Goal: Task Accomplishment & Management: Manage account settings

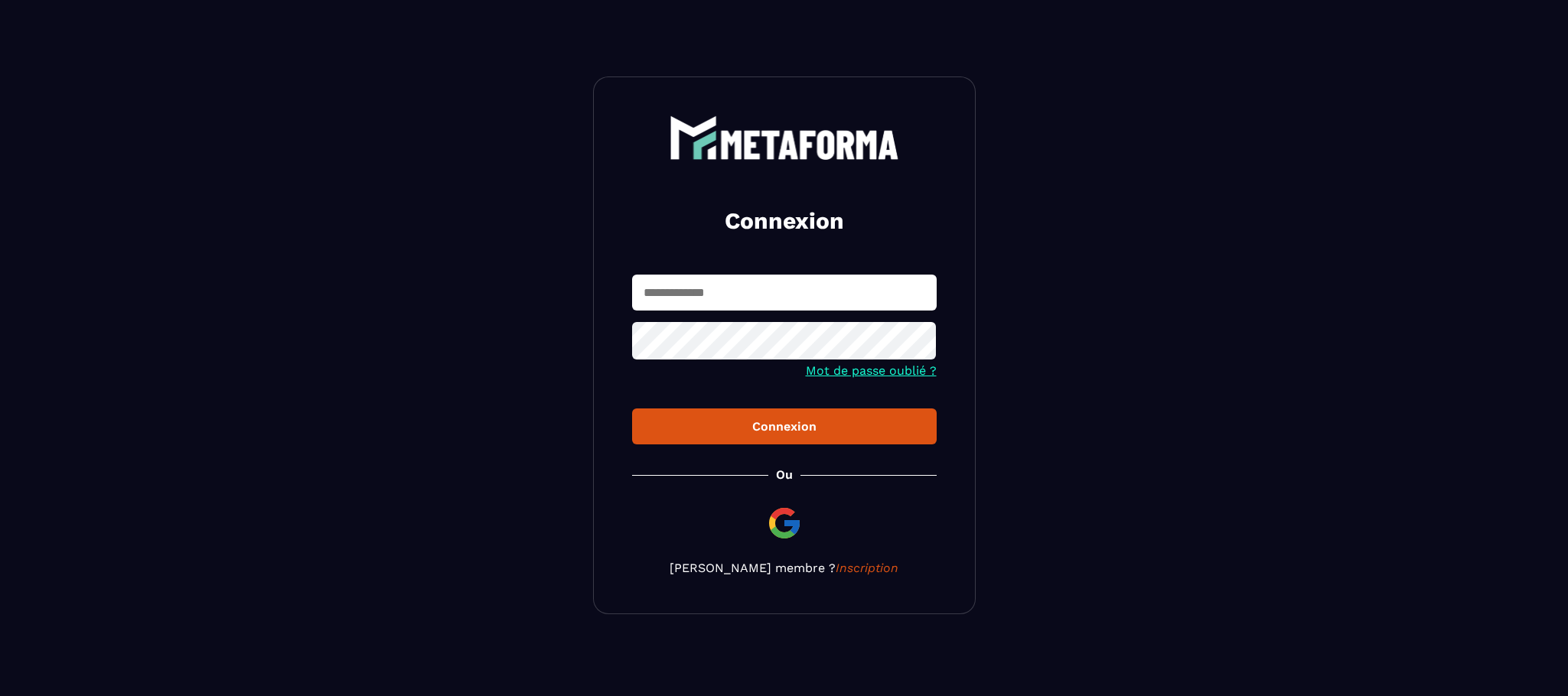
type input "**********"
click at [772, 434] on div "Connexion" at bounding box center [784, 426] width 280 height 15
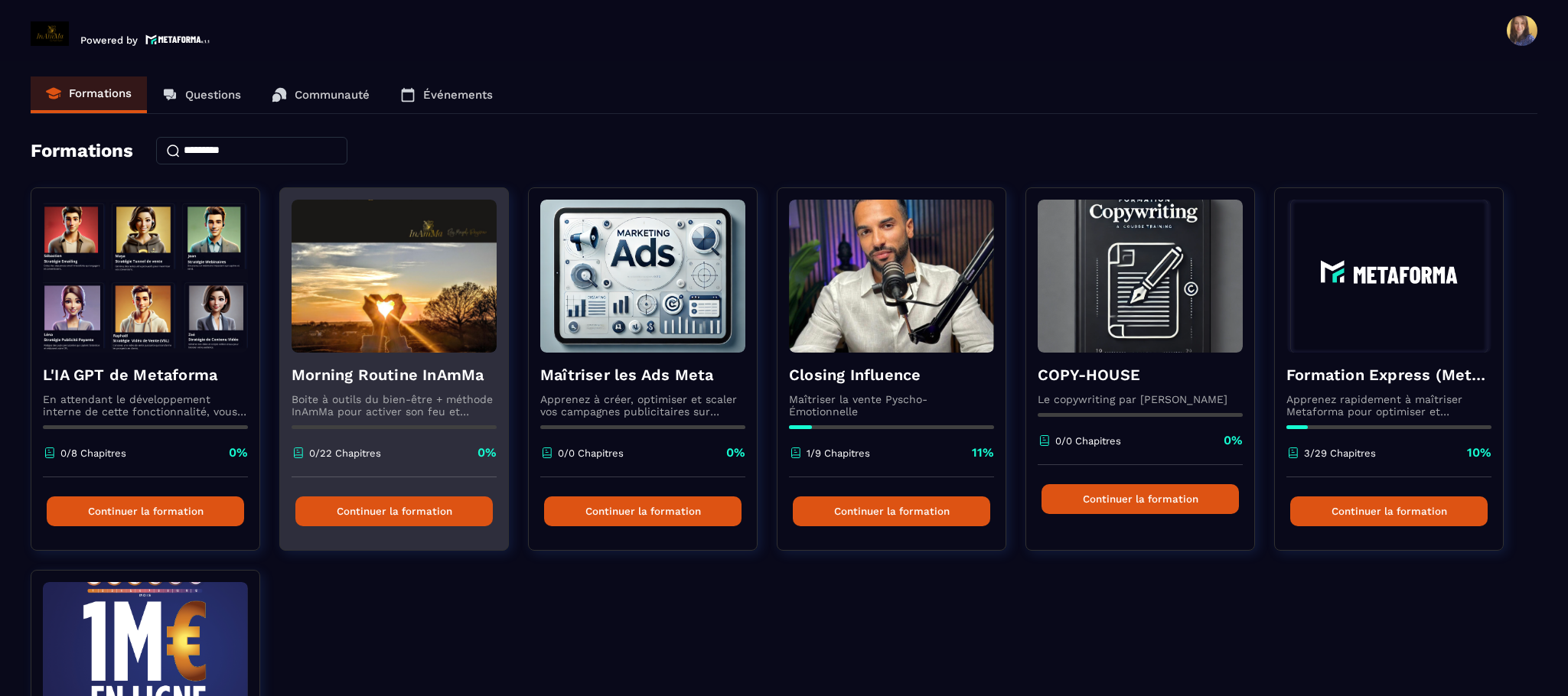
click at [354, 417] on p "Boite à outils du bien-être + méthode InAmMa pour activer son feu et écouter la…" at bounding box center [394, 406] width 205 height 25
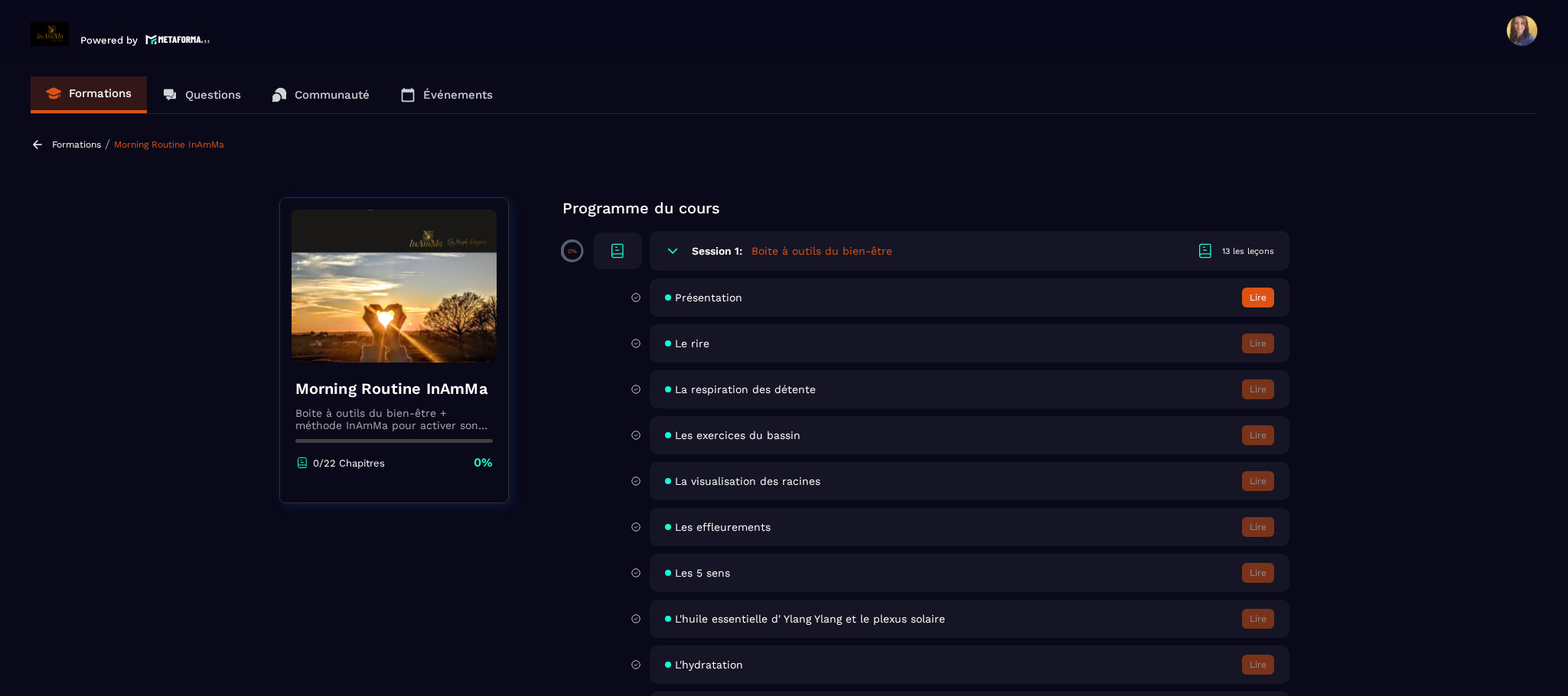
click at [1532, 28] on span at bounding box center [1522, 30] width 31 height 31
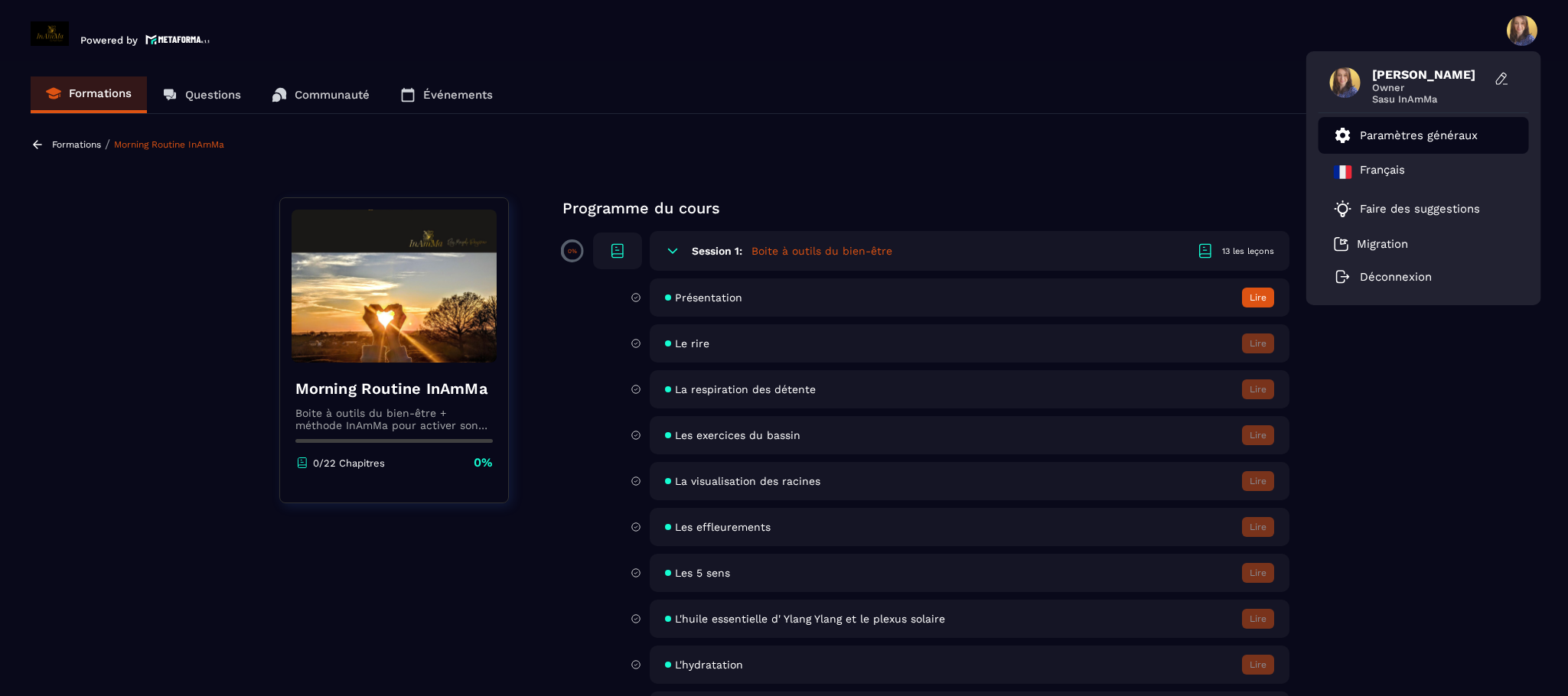
click at [1449, 128] on link "Paramètres généraux" at bounding box center [1406, 135] width 144 height 18
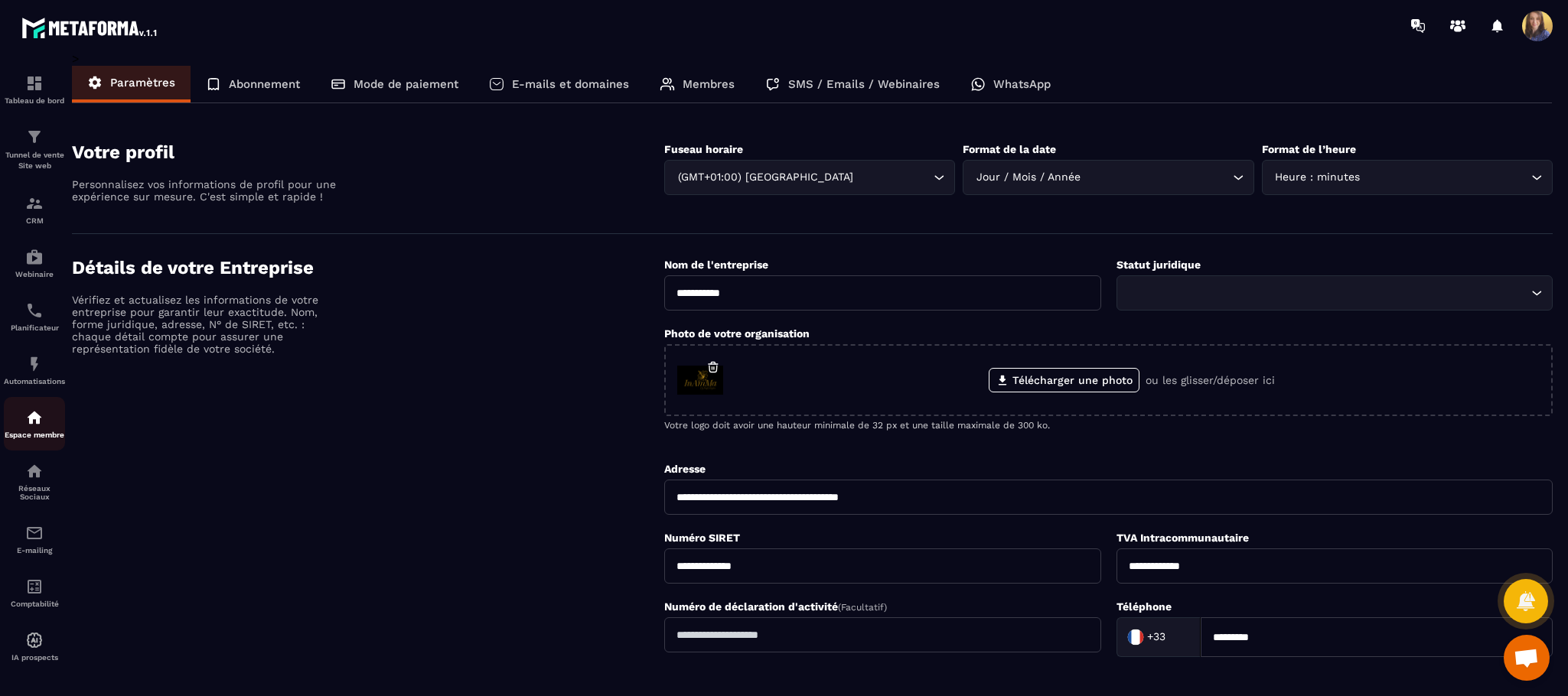
click at [39, 435] on p "Espace membre" at bounding box center [34, 435] width 62 height 9
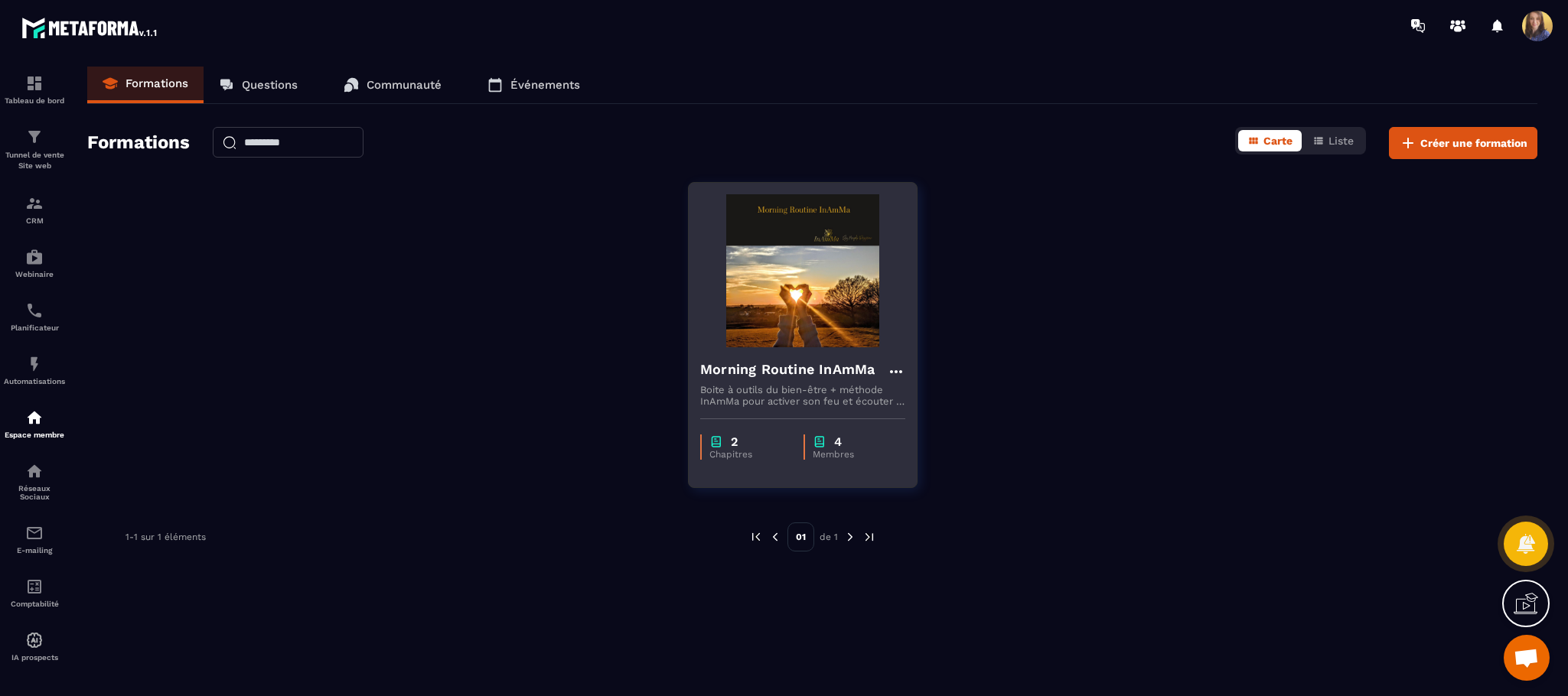
click at [860, 379] on h4 "Morning Routine InAmMa" at bounding box center [788, 369] width 175 height 21
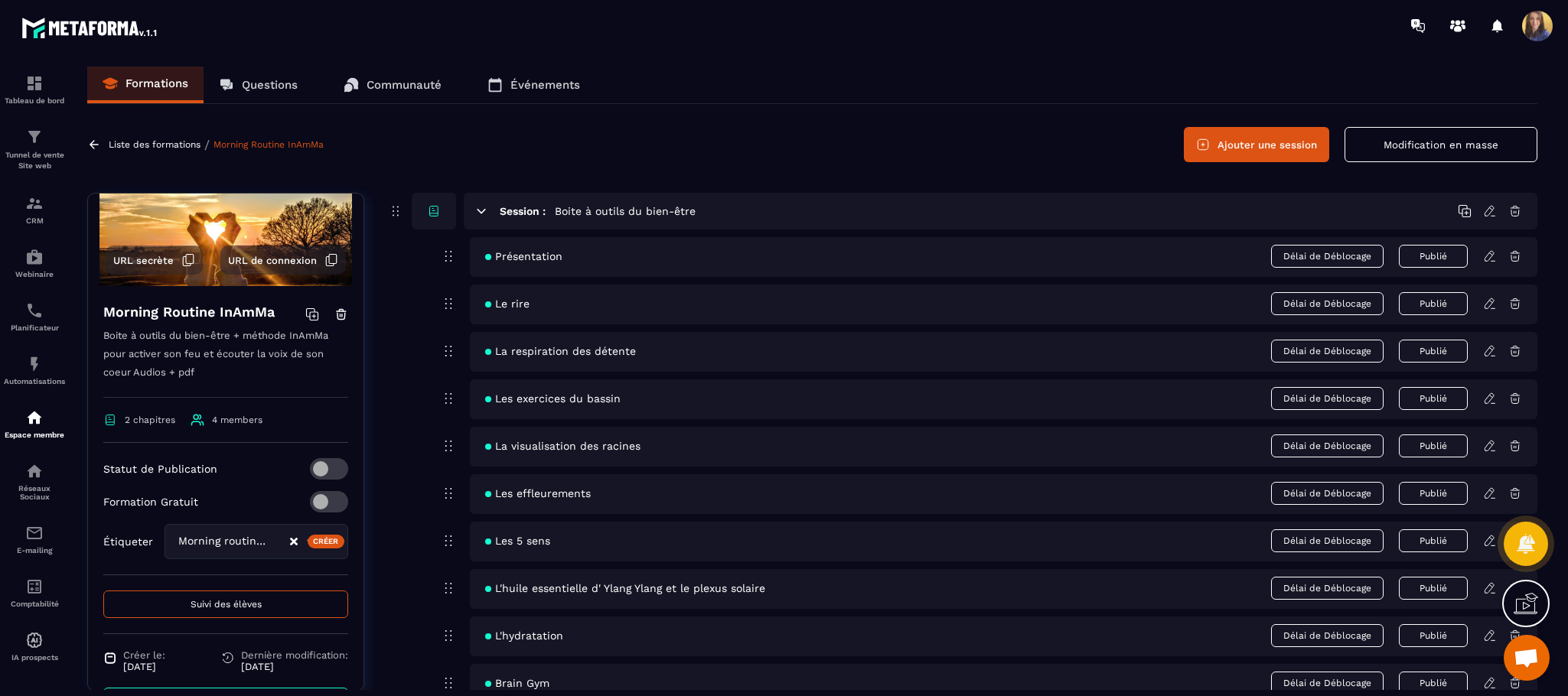
scroll to position [163, 0]
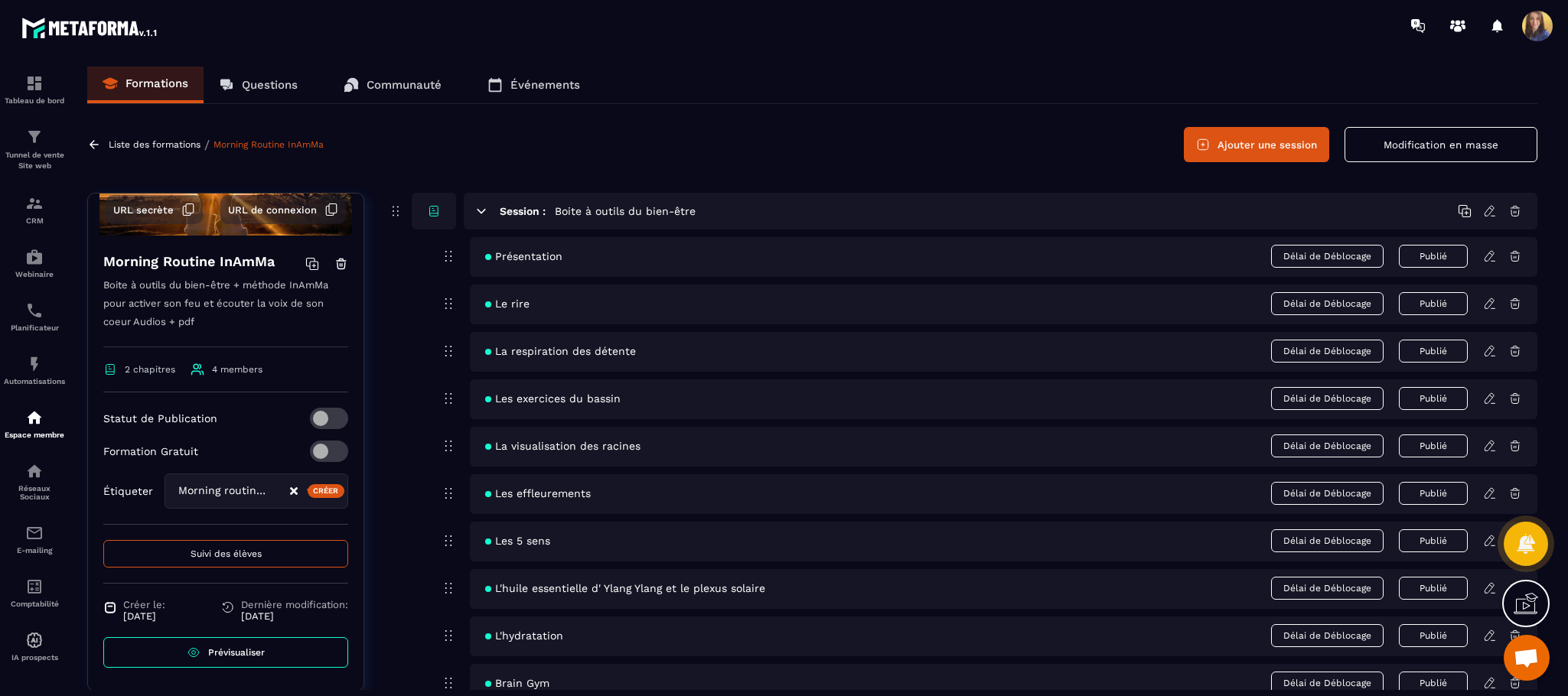
click at [308, 488] on div "Créer" at bounding box center [326, 491] width 38 height 14
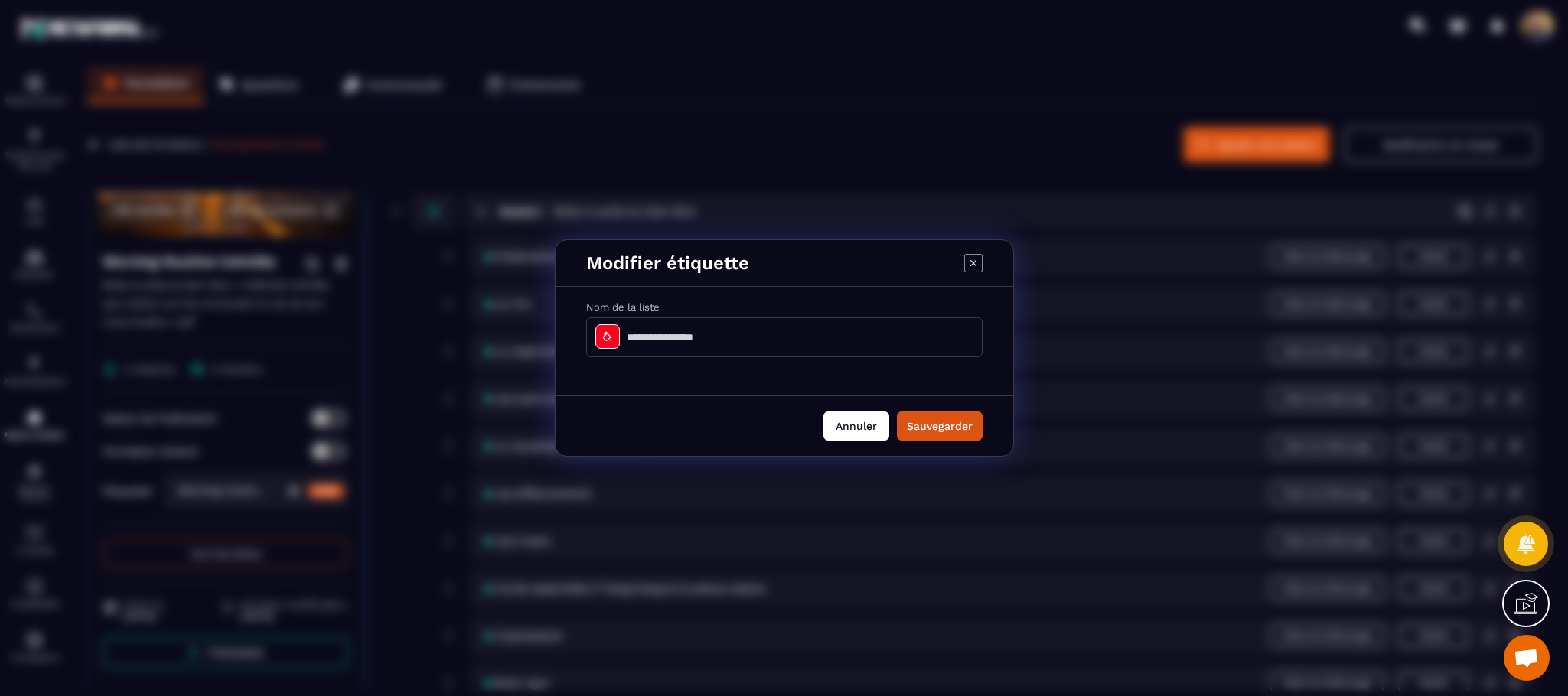
click at [850, 428] on button "Annuler" at bounding box center [856, 426] width 66 height 29
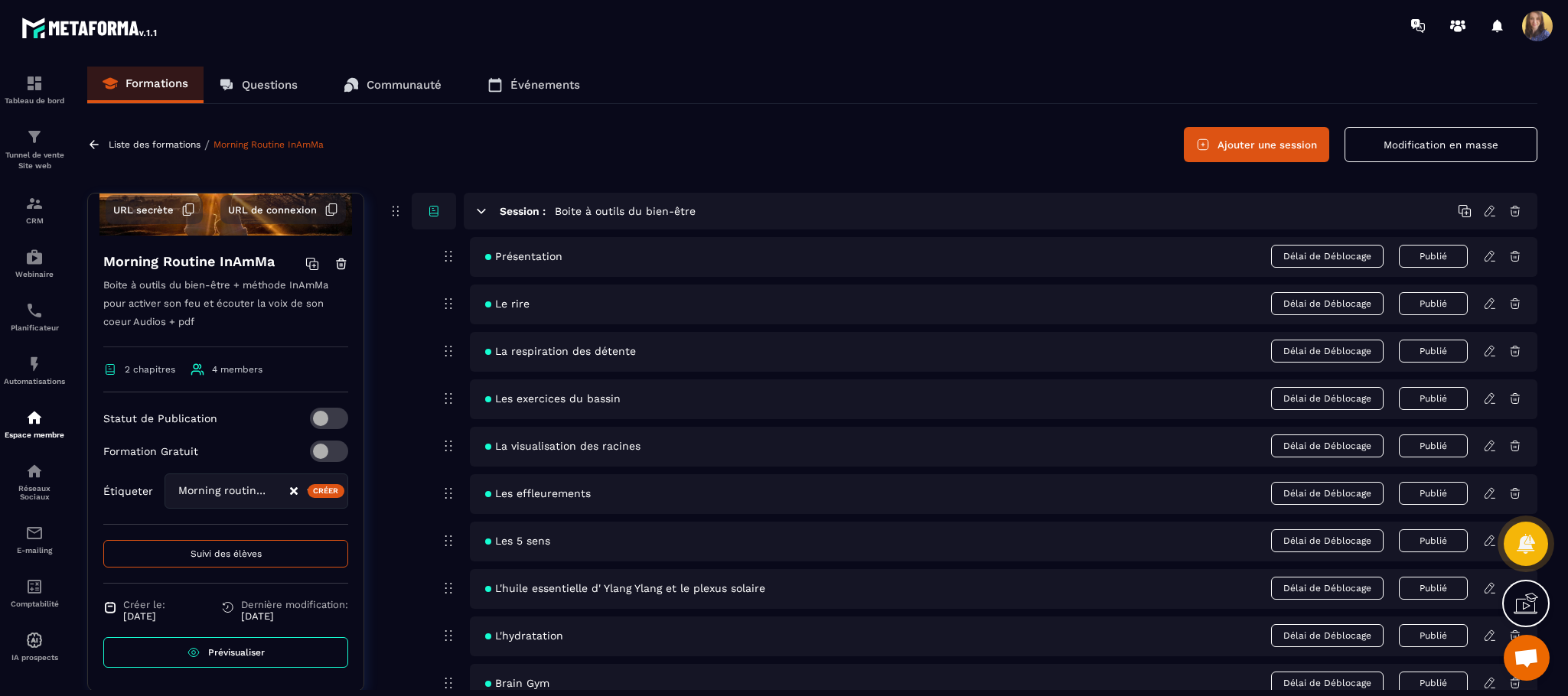
click at [198, 556] on span "Suivi des élèves" at bounding box center [226, 554] width 71 height 11
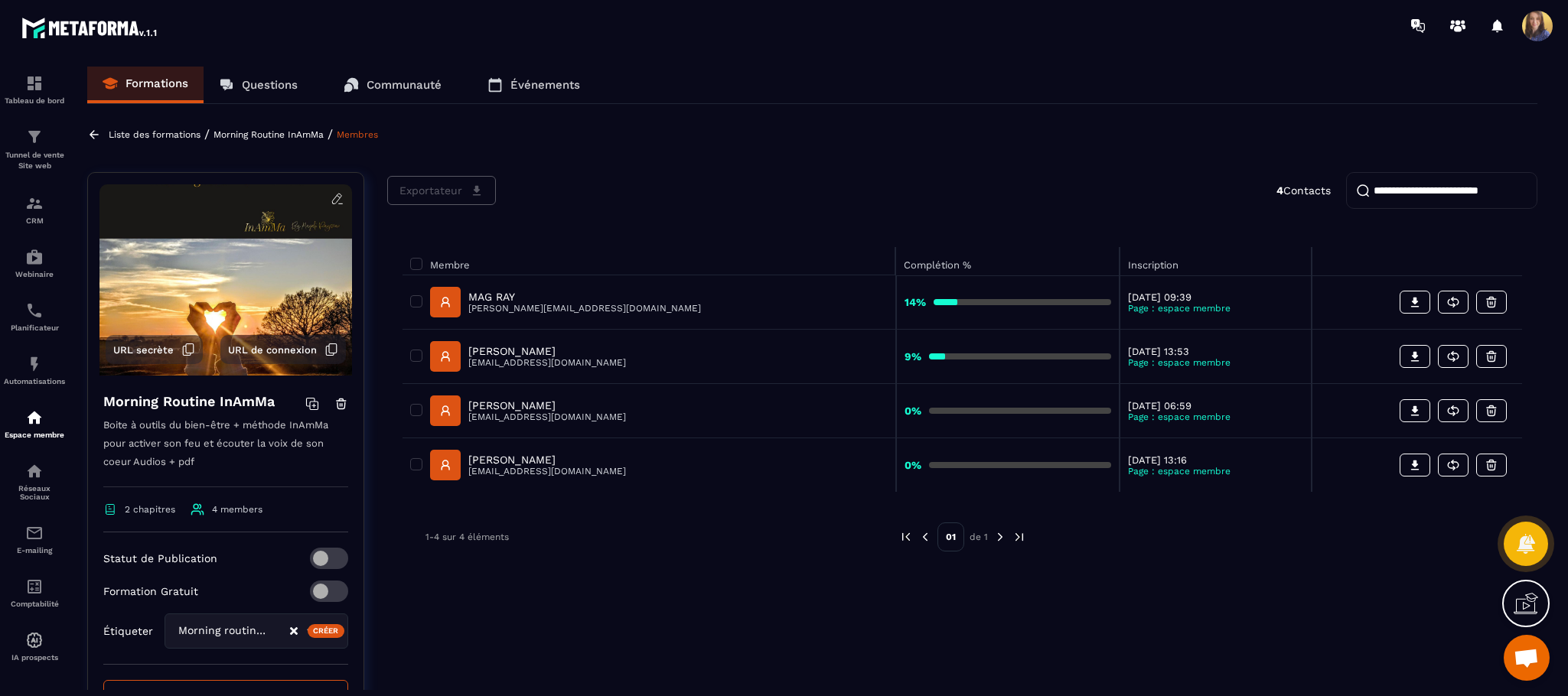
click at [671, 549] on div "1-4 sur 4 éléments" at bounding box center [650, 537] width 451 height 29
click at [341, 196] on icon at bounding box center [338, 199] width 14 height 14
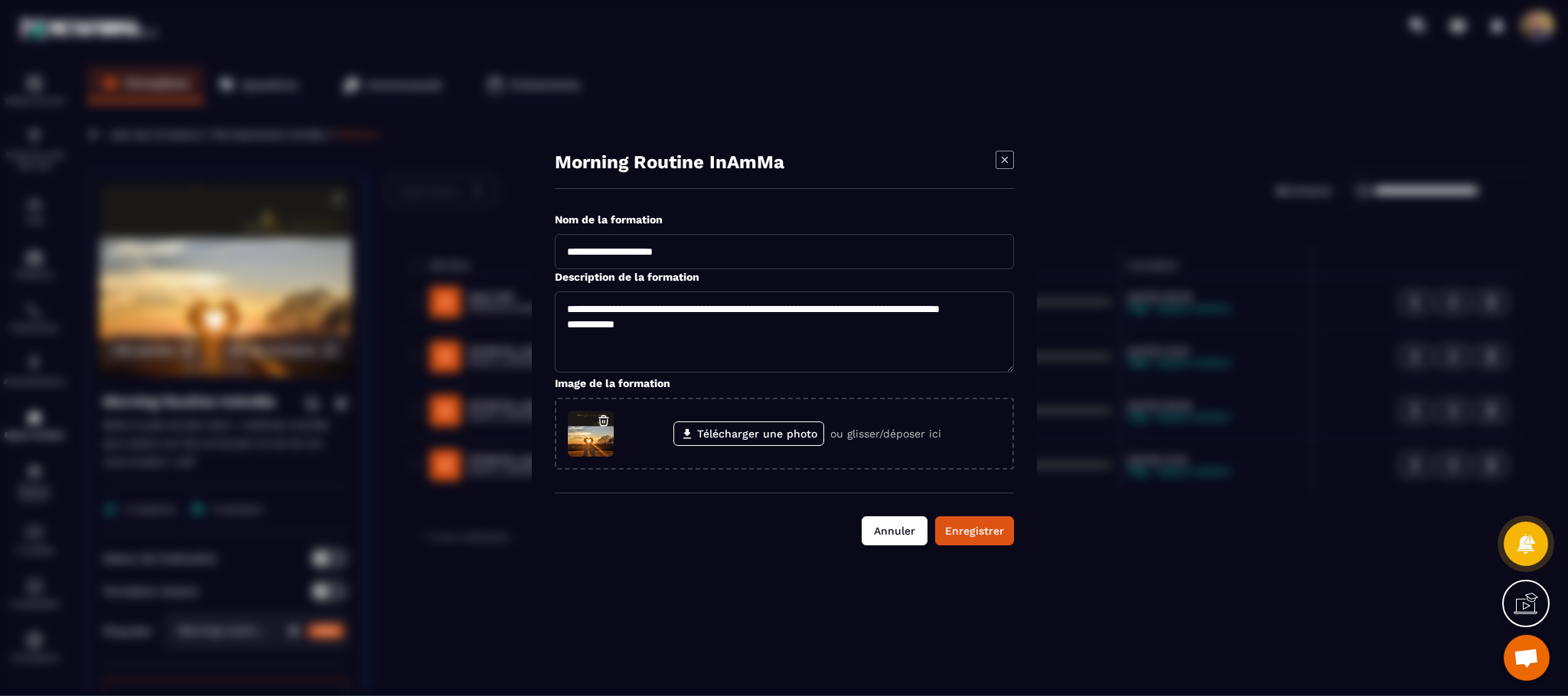
click at [875, 542] on button "Annuler" at bounding box center [895, 531] width 66 height 29
type textarea "**********"
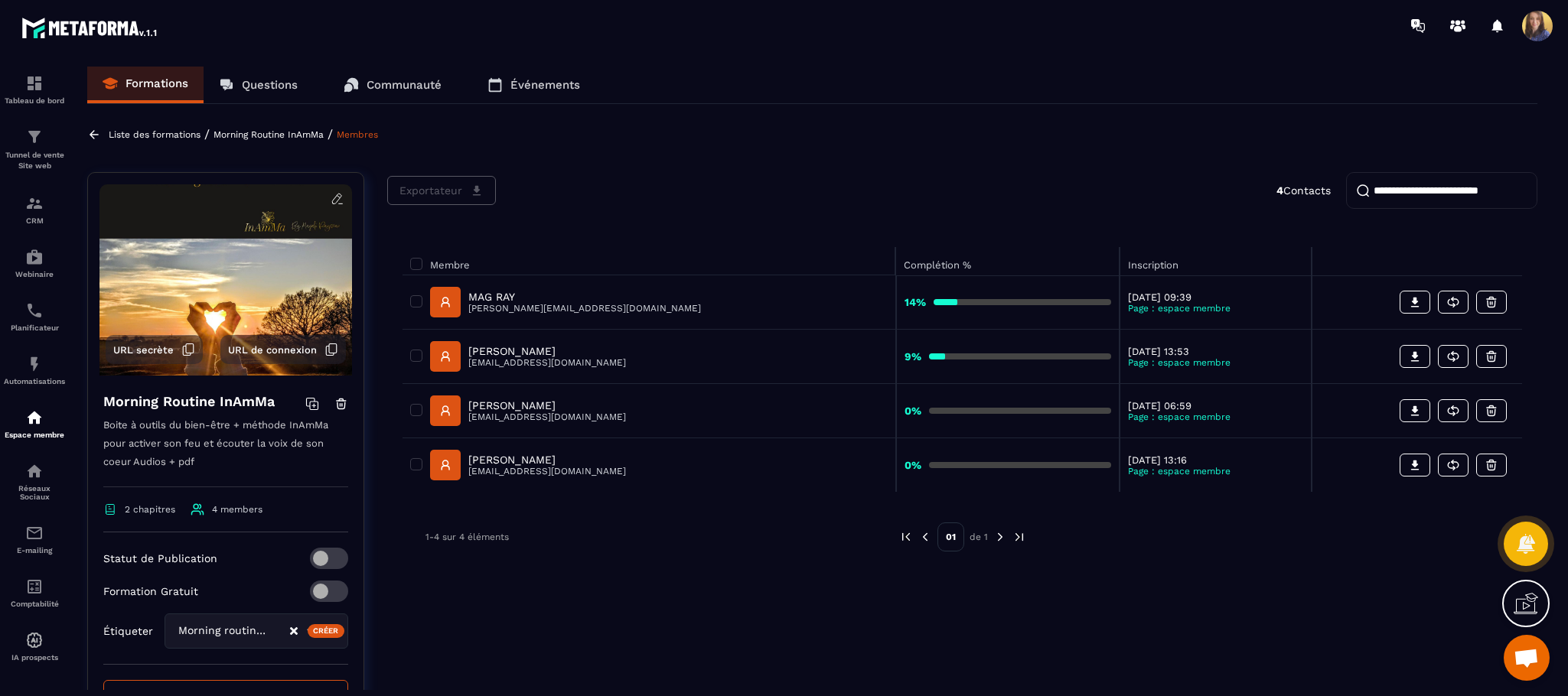
click at [252, 556] on div "Statut de Publication" at bounding box center [226, 559] width 245 height 21
click at [312, 404] on icon at bounding box center [312, 404] width 14 height 14
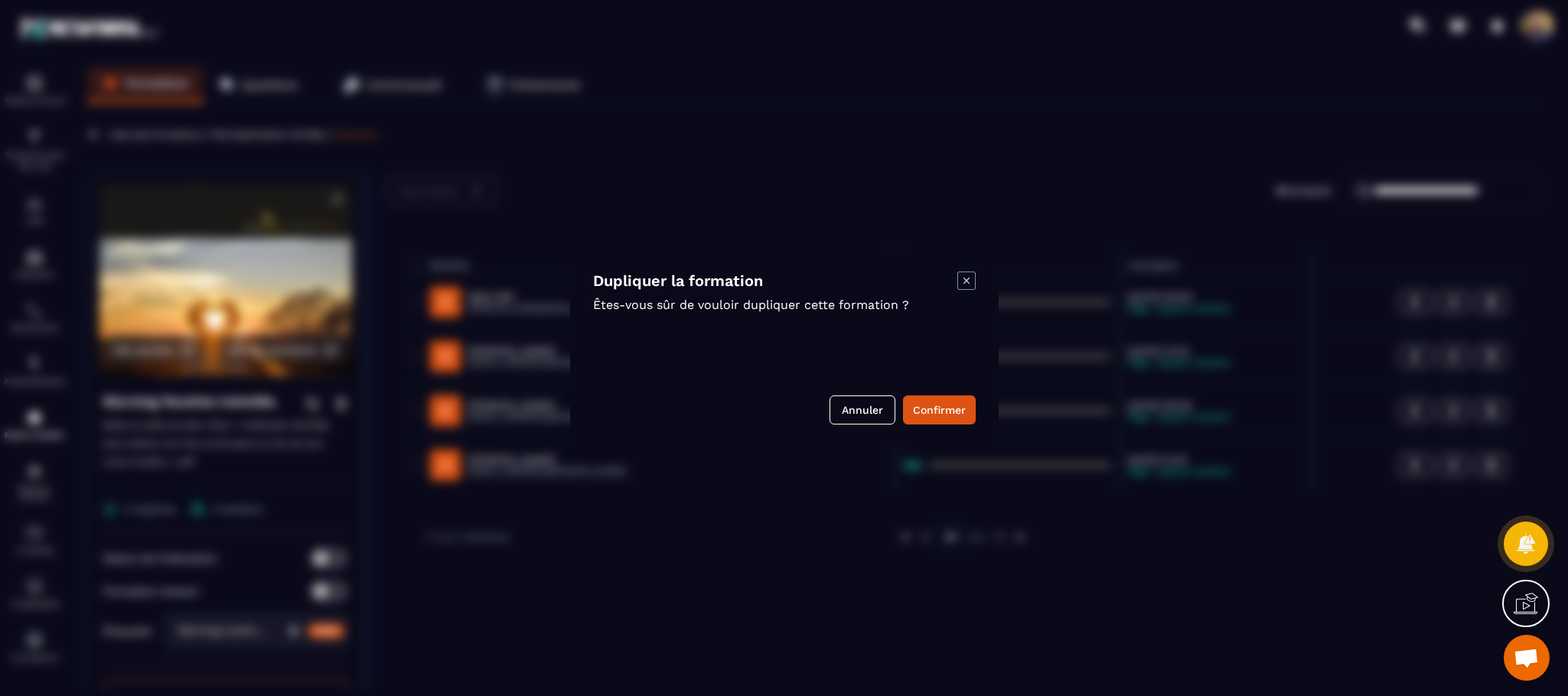
click at [964, 279] on icon "Modal window" at bounding box center [966, 280] width 18 height 18
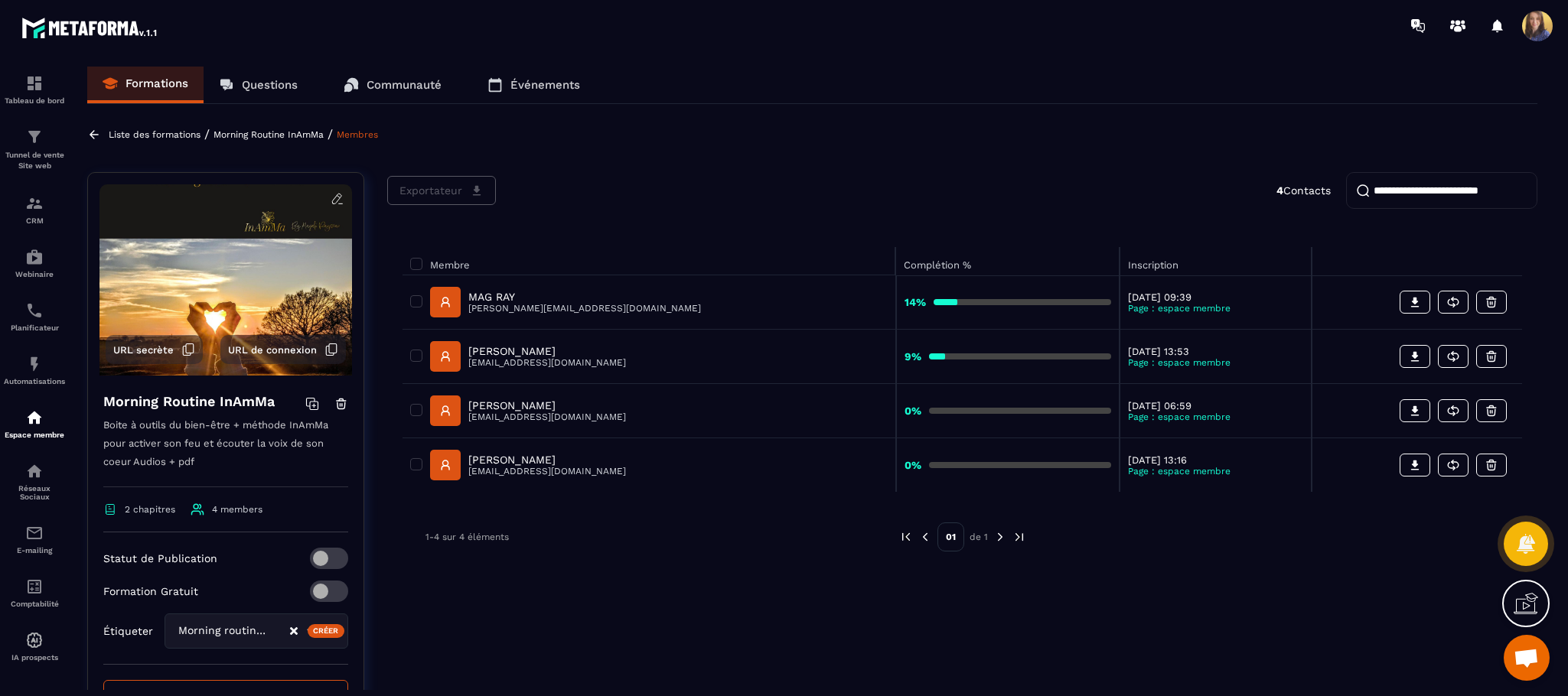
click at [198, 285] on img at bounding box center [225, 280] width 252 height 192
click at [297, 129] on p "Morning Routine InAmMa" at bounding box center [268, 134] width 110 height 11
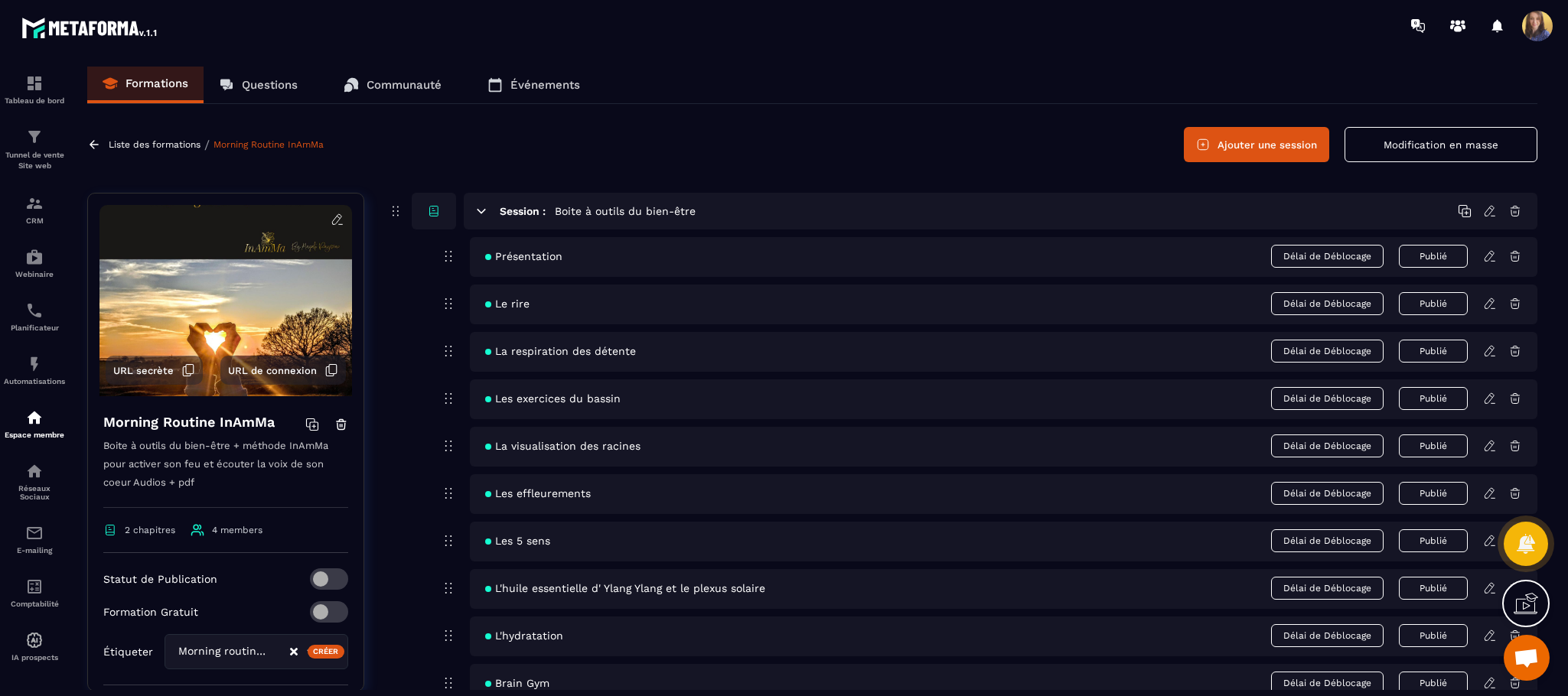
scroll to position [163, 0]
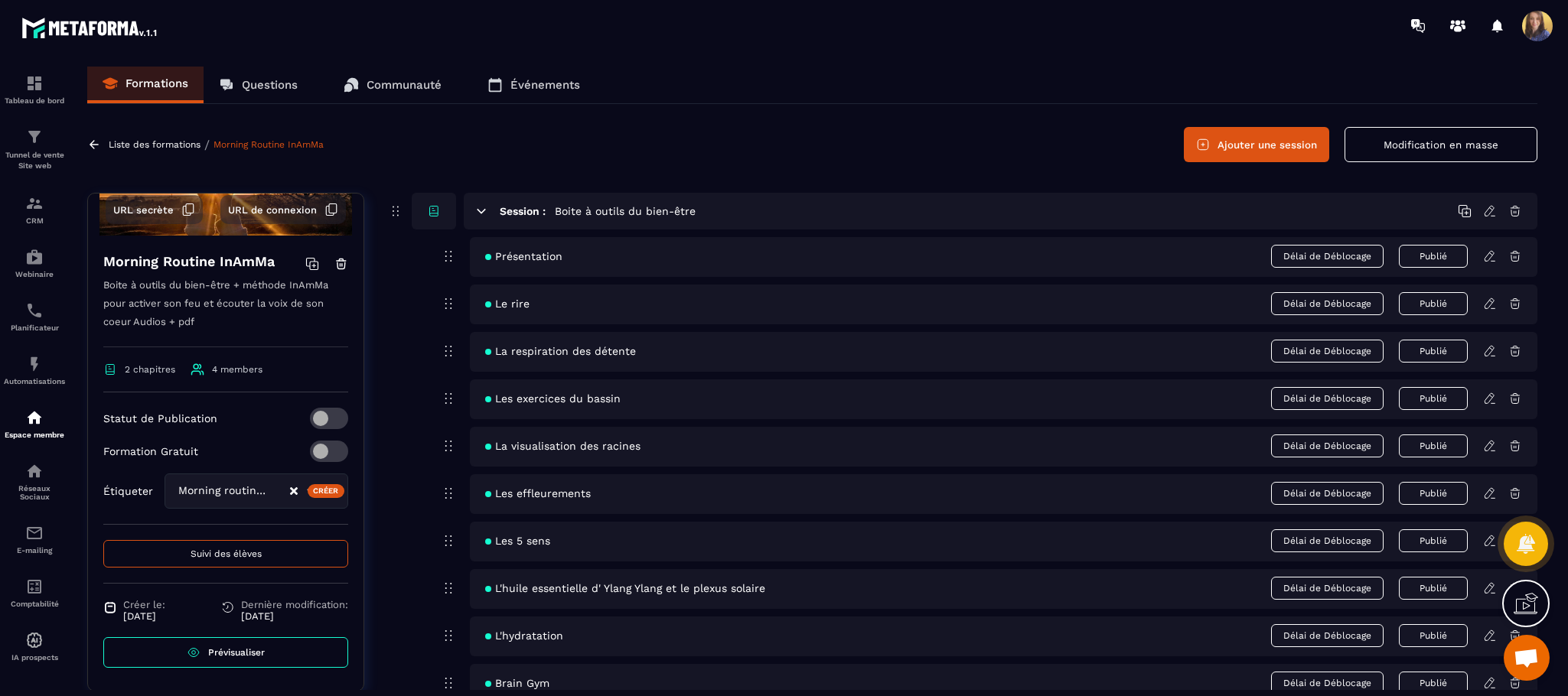
click at [324, 207] on icon at bounding box center [331, 210] width 14 height 14
click at [1504, 88] on div "Formations Questions Communauté Événements" at bounding box center [812, 85] width 1450 height 38
click at [1546, 21] on span at bounding box center [1537, 25] width 31 height 31
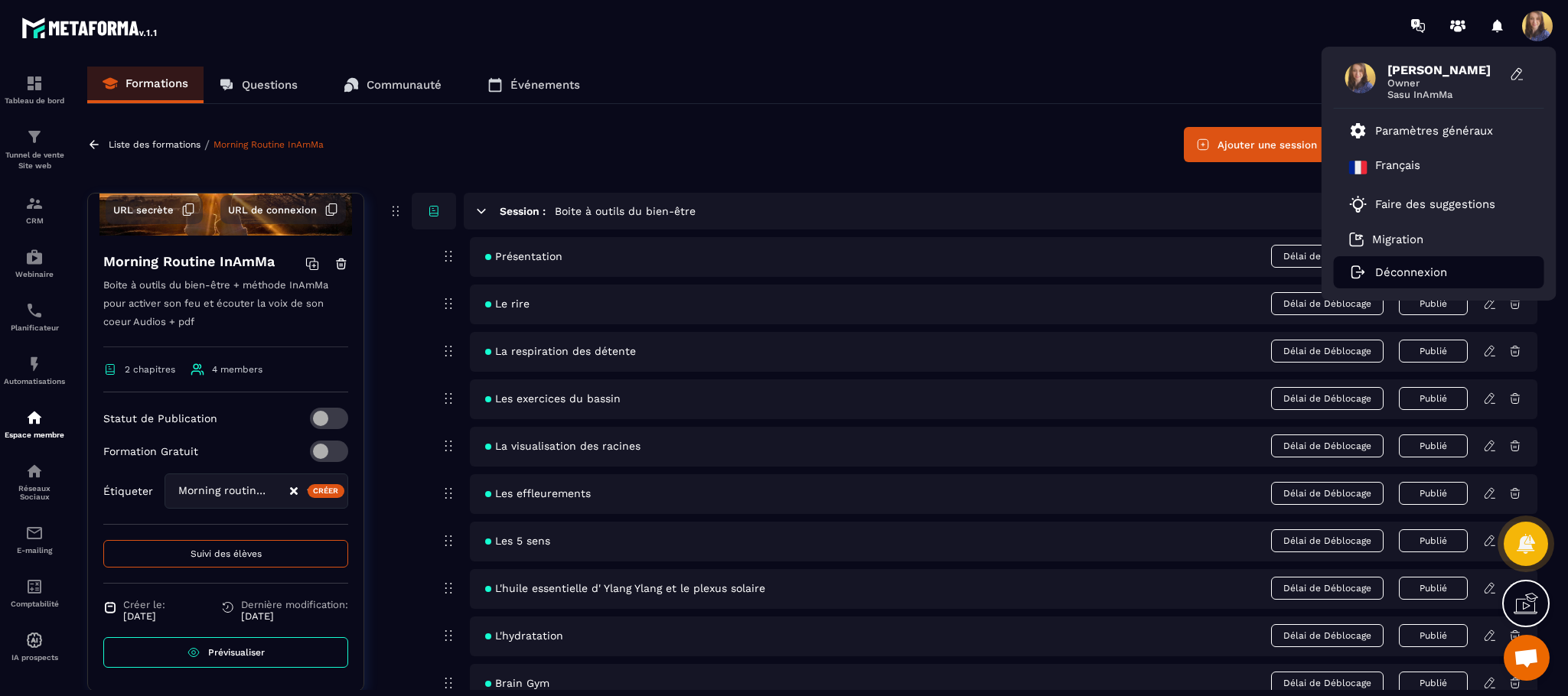
click at [1403, 267] on p "Déconnexion" at bounding box center [1412, 272] width 72 height 14
